Goal: Navigation & Orientation: Understand site structure

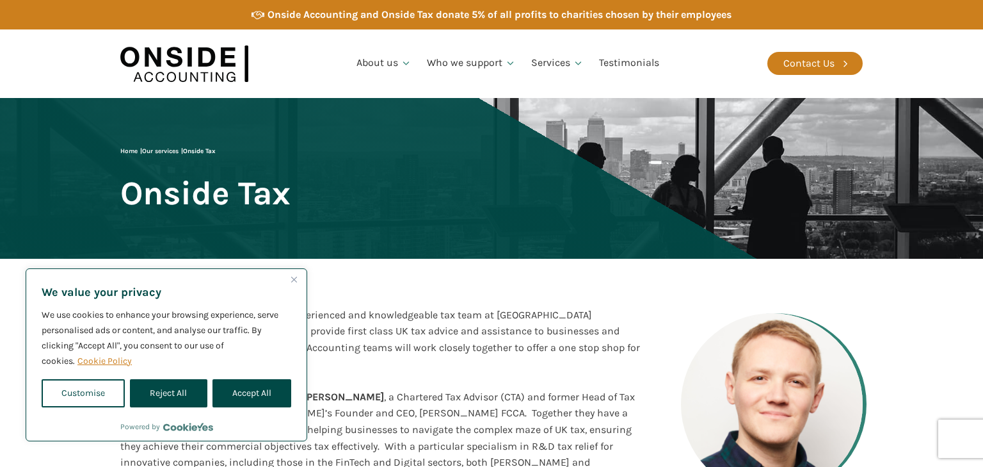
click at [296, 278] on img "Close" at bounding box center [294, 280] width 6 height 6
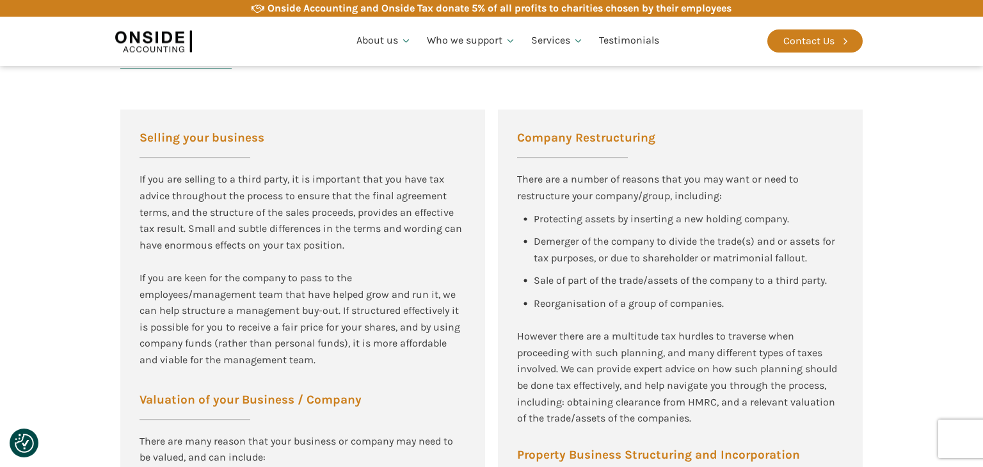
scroll to position [1734, 0]
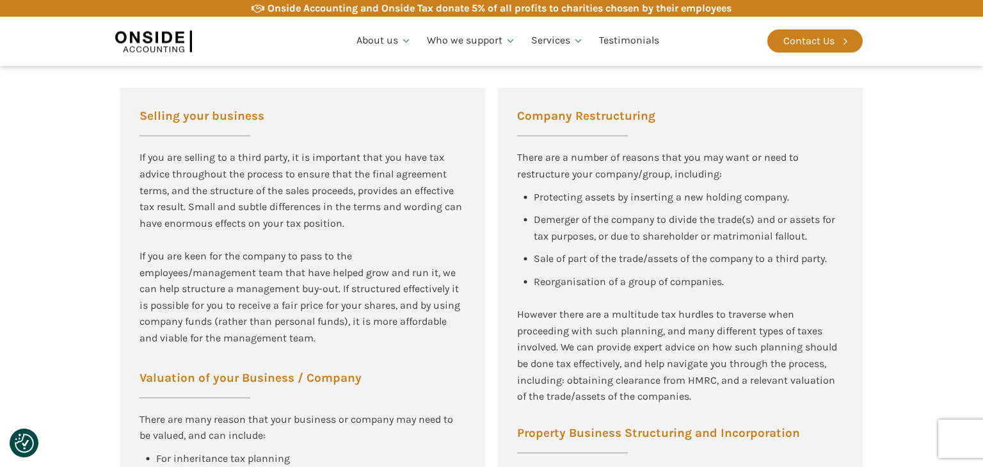
click at [902, 282] on section "Business Tax Advisory Services Selling your business If you are selling to a th…" at bounding box center [491, 316] width 983 height 736
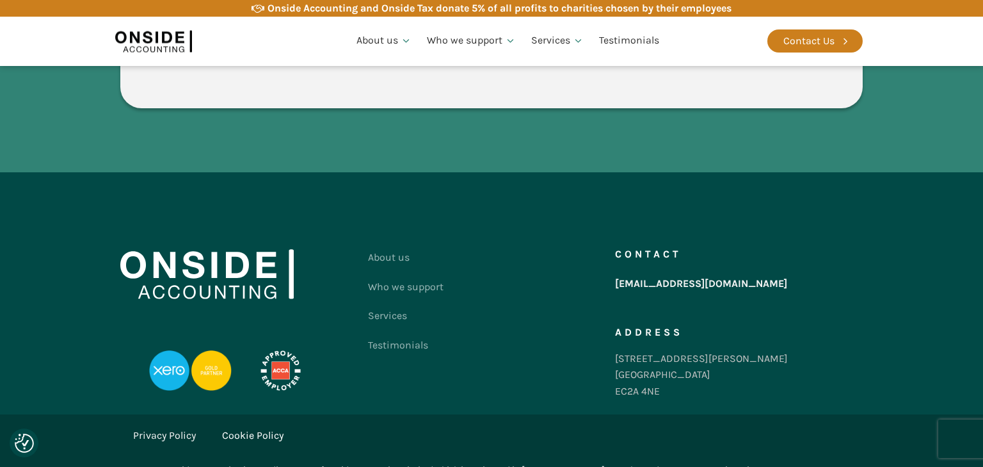
scroll to position [3427, 0]
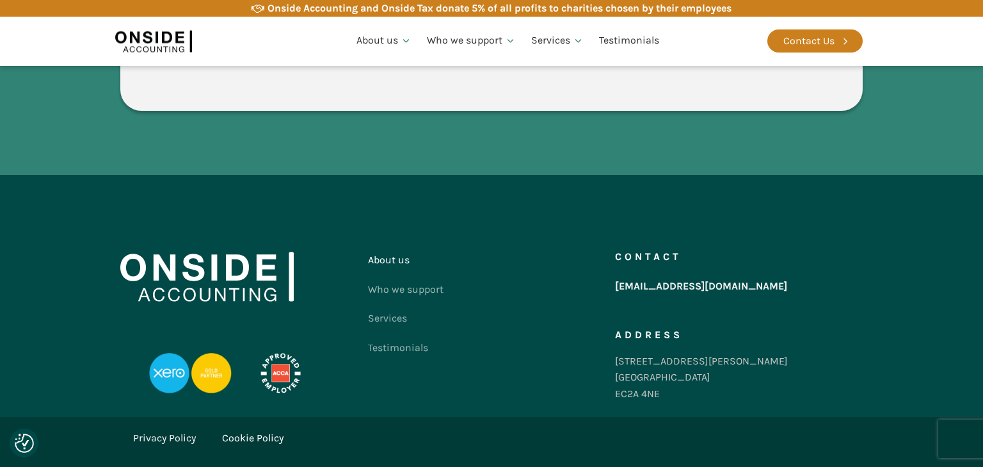
click at [389, 245] on link "About us" at bounding box center [406, 259] width 76 height 29
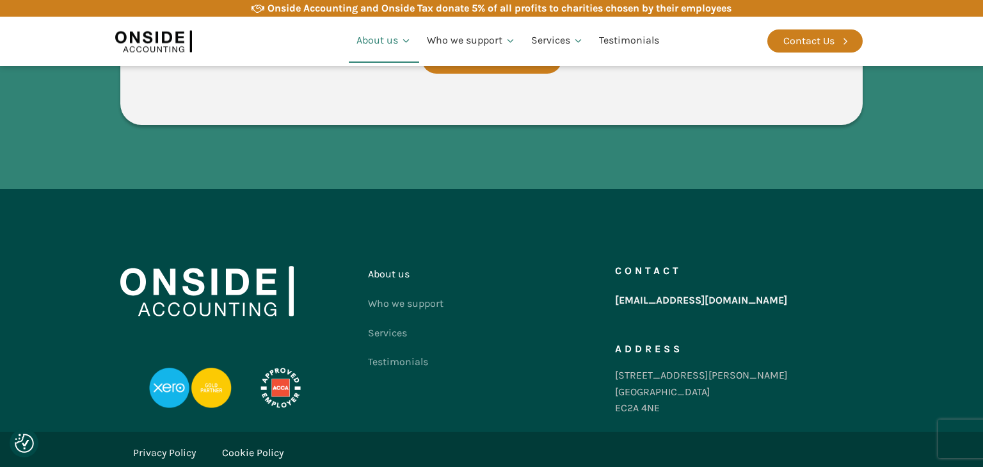
scroll to position [2369, 0]
click at [415, 289] on link "Who we support" at bounding box center [406, 303] width 76 height 29
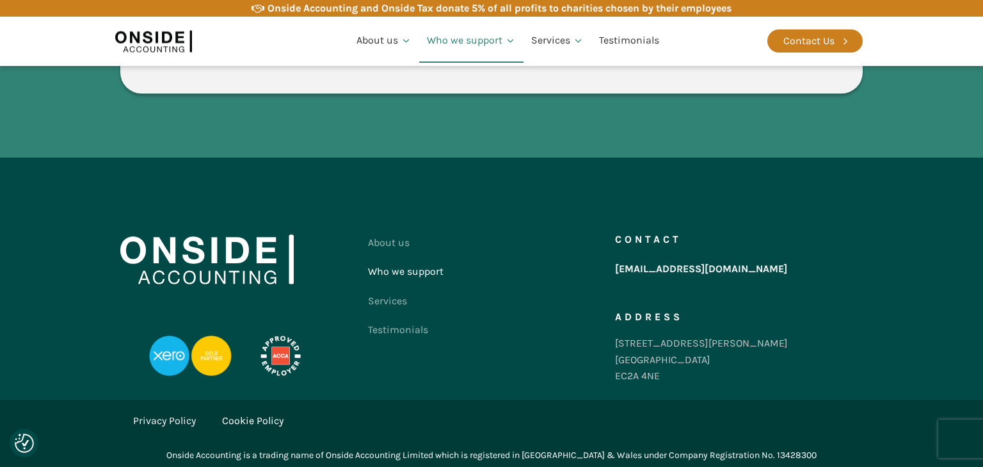
scroll to position [1716, 0]
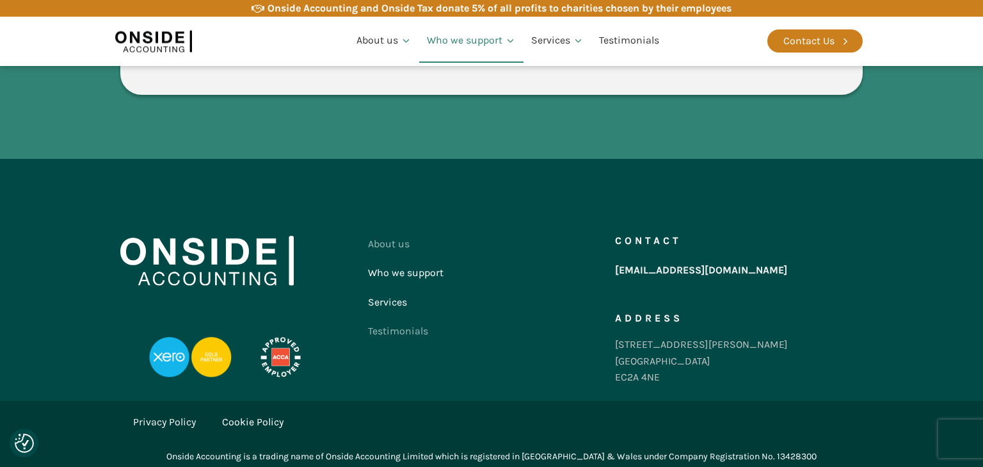
click at [396, 303] on link "Services" at bounding box center [406, 301] width 76 height 29
